Goal: Task Accomplishment & Management: Manage account settings

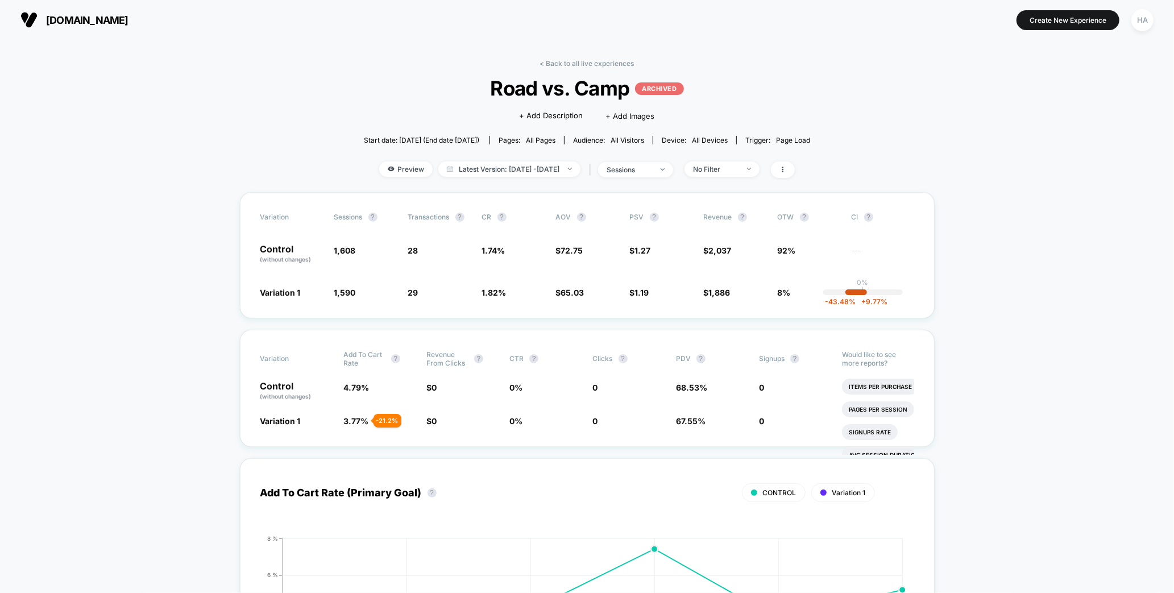
click at [559, 59] on link "< Back to all live experiences" at bounding box center [587, 63] width 94 height 9
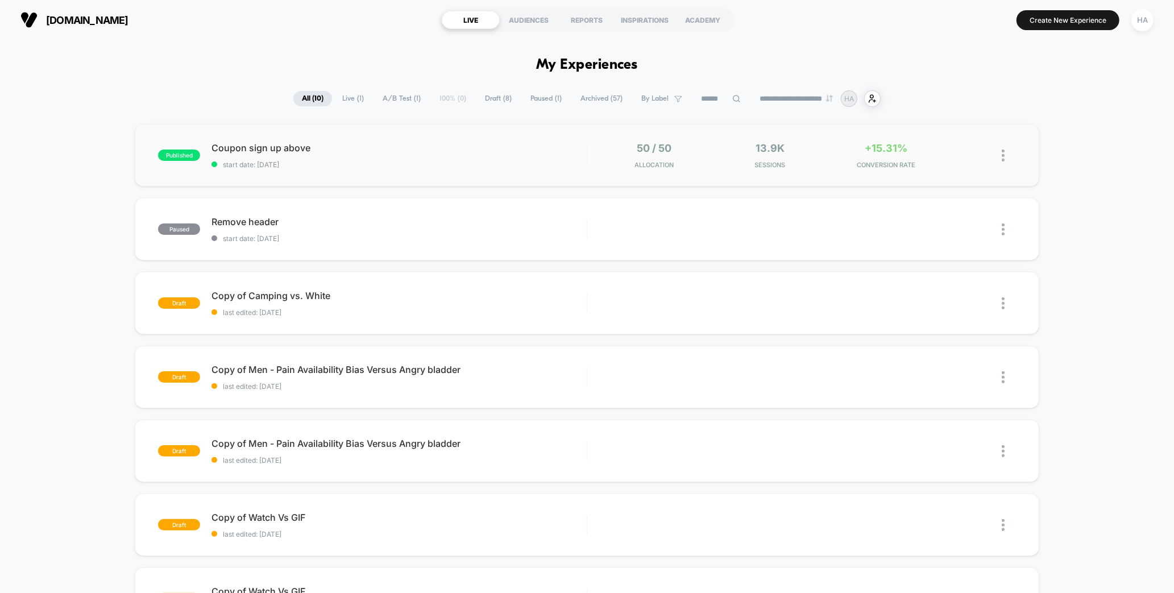
click at [536, 171] on div "published Coupon sign up above start date: [DATE] 50 / 50 Allocation 13.9k Sess…" at bounding box center [587, 155] width 904 height 63
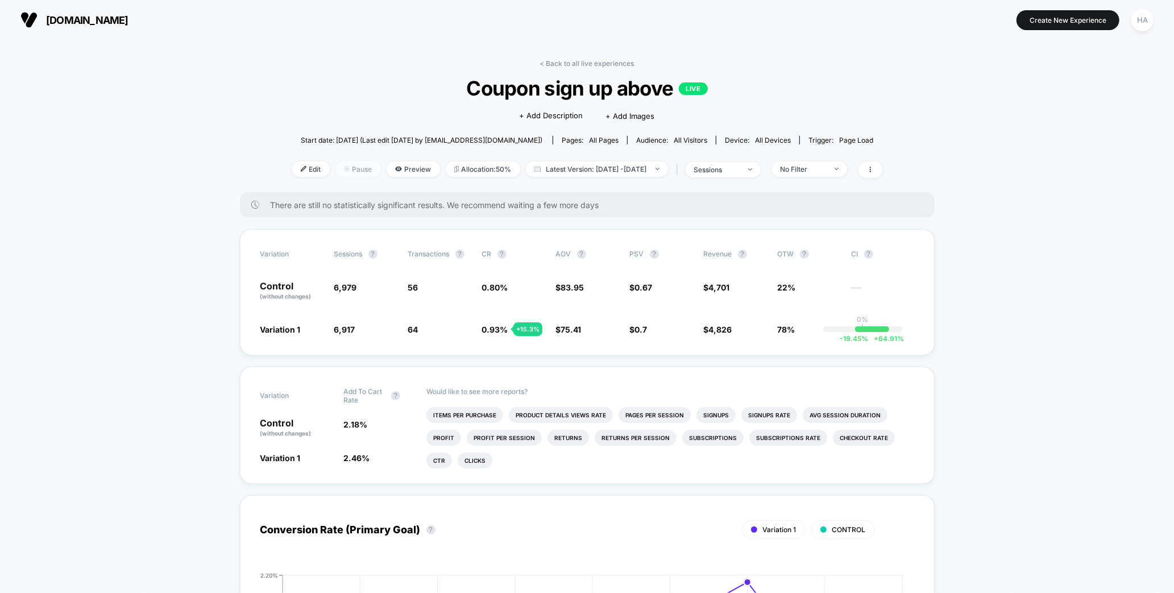
click at [347, 164] on span "Pause" at bounding box center [357, 168] width 45 height 15
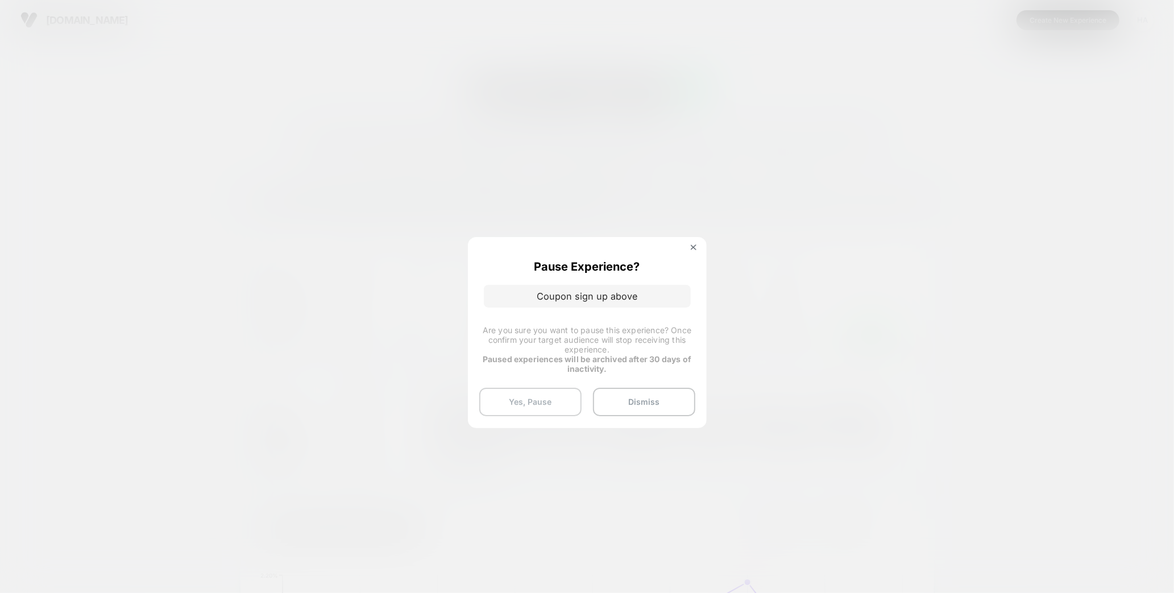
click at [561, 396] on button "Yes, Pause" at bounding box center [530, 402] width 102 height 28
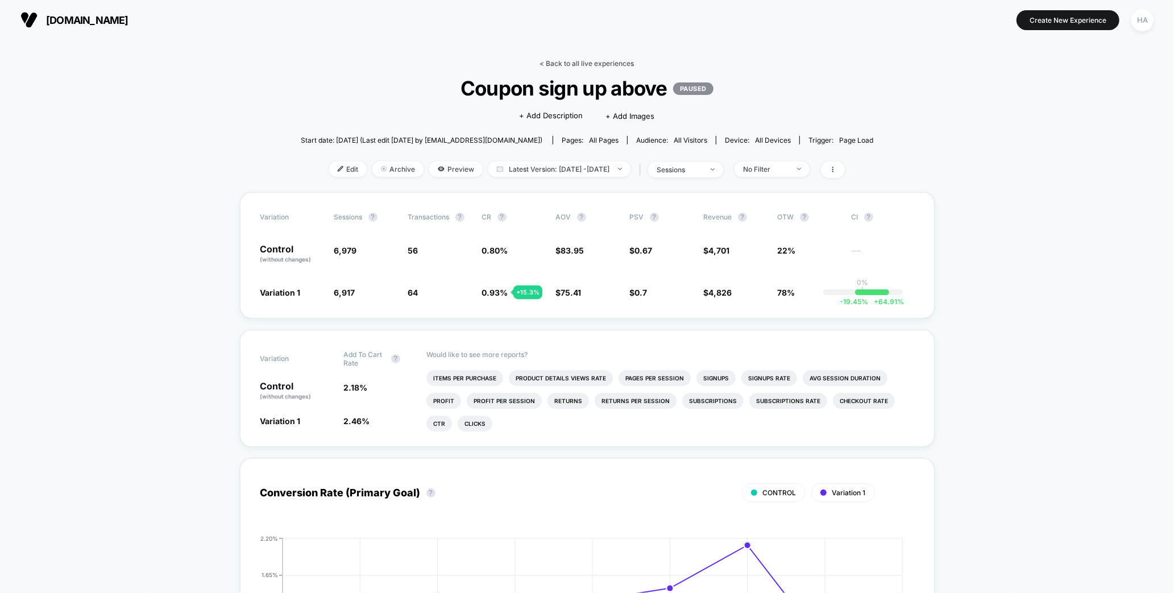
click at [548, 64] on link "< Back to all live experiences" at bounding box center [587, 63] width 94 height 9
